Goal: Task Accomplishment & Management: Complete application form

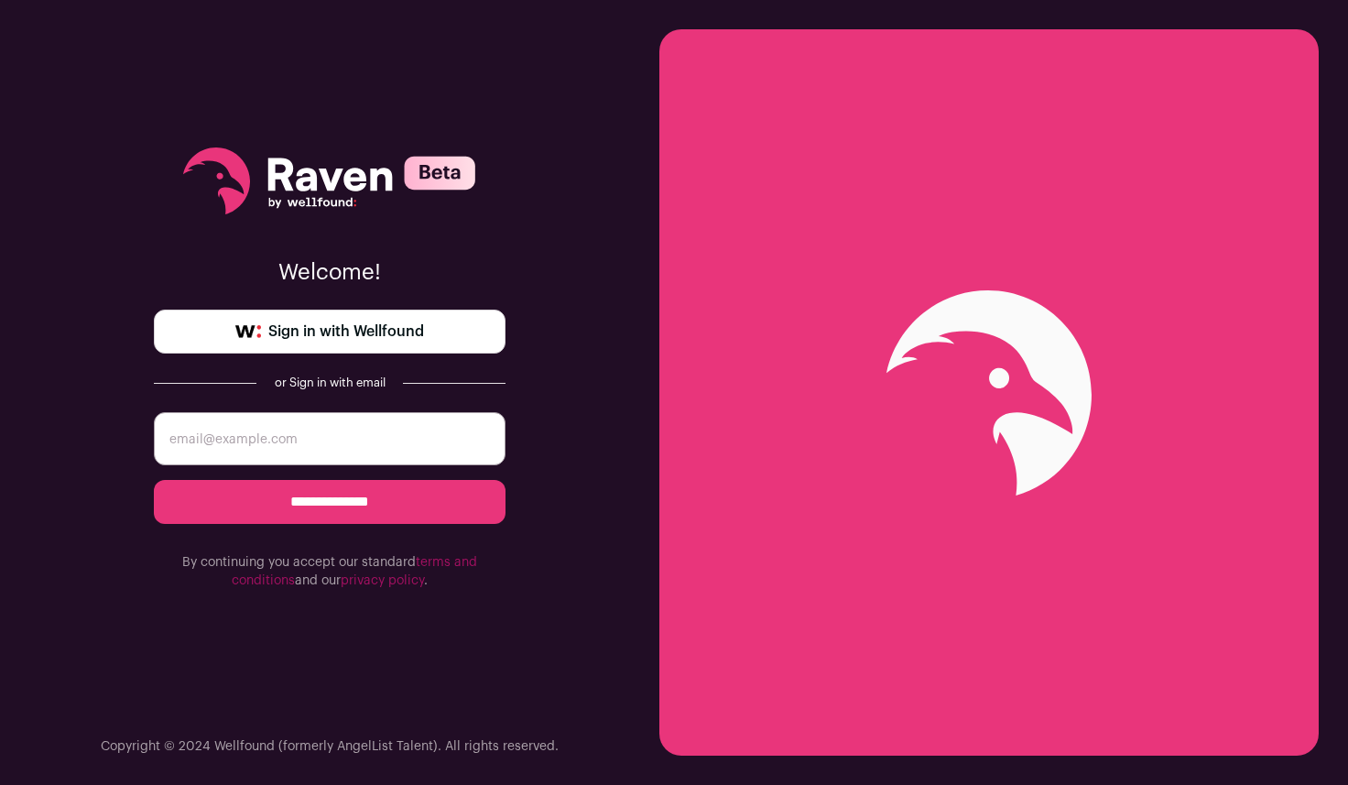
click at [432, 333] on link "Sign in with Wellfound" at bounding box center [330, 331] width 352 height 44
click at [337, 461] on input "email" at bounding box center [330, 438] width 352 height 53
click at [356, 676] on div "**********" at bounding box center [330, 368] width 352 height 737
